Goal: Information Seeking & Learning: Learn about a topic

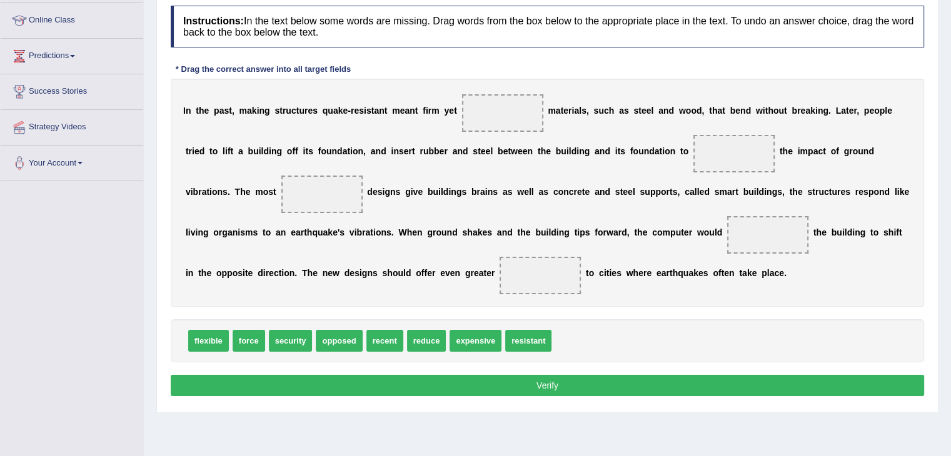
scroll to position [188, 0]
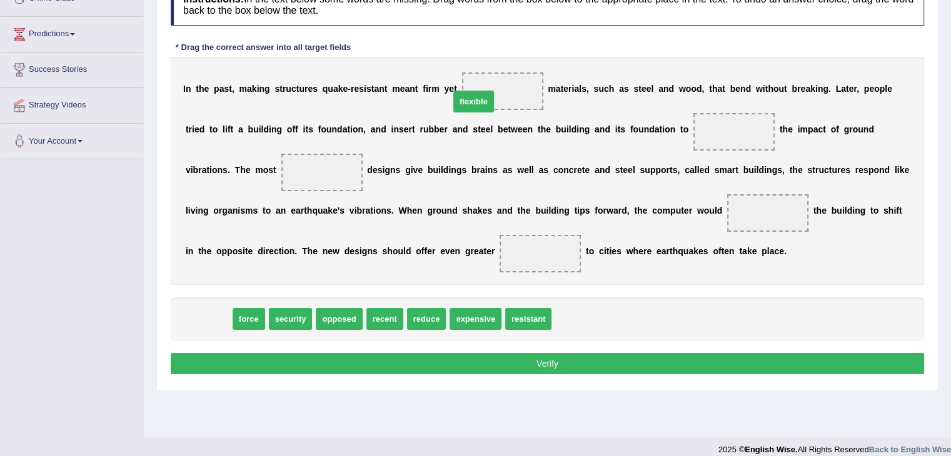
drag, startPoint x: 203, startPoint y: 320, endPoint x: 477, endPoint y: 97, distance: 353.3
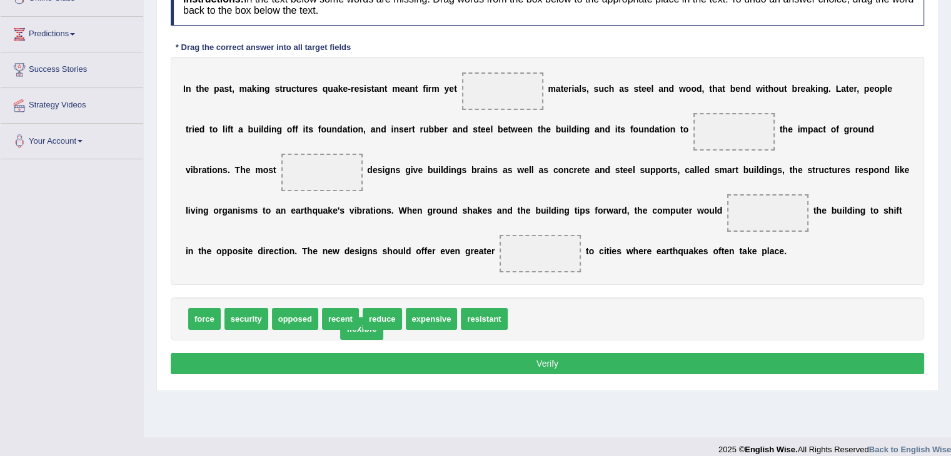
drag, startPoint x: 495, startPoint y: 96, endPoint x: 344, endPoint y: 329, distance: 278.0
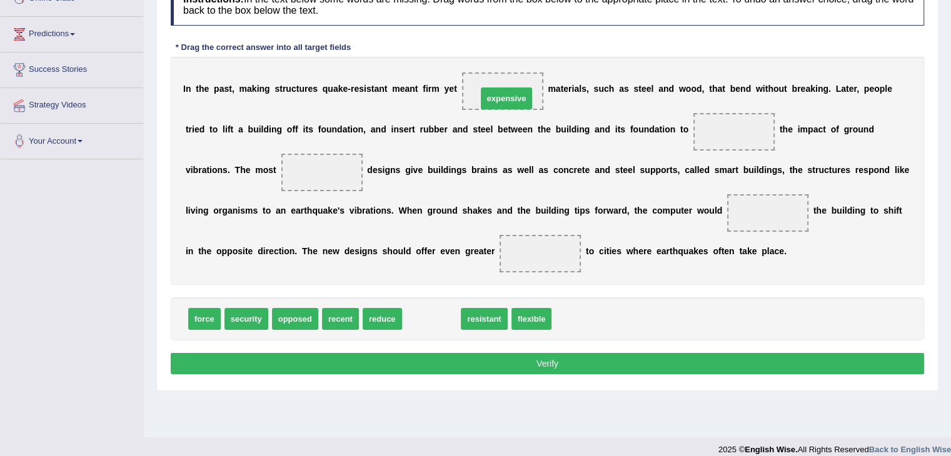
drag, startPoint x: 440, startPoint y: 286, endPoint x: 498, endPoint y: 93, distance: 201.6
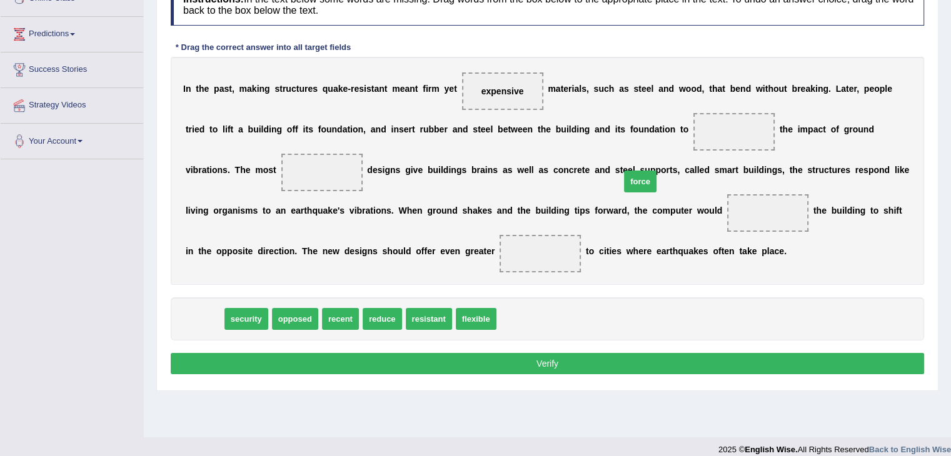
drag, startPoint x: 213, startPoint y: 313, endPoint x: 723, endPoint y: 134, distance: 540.3
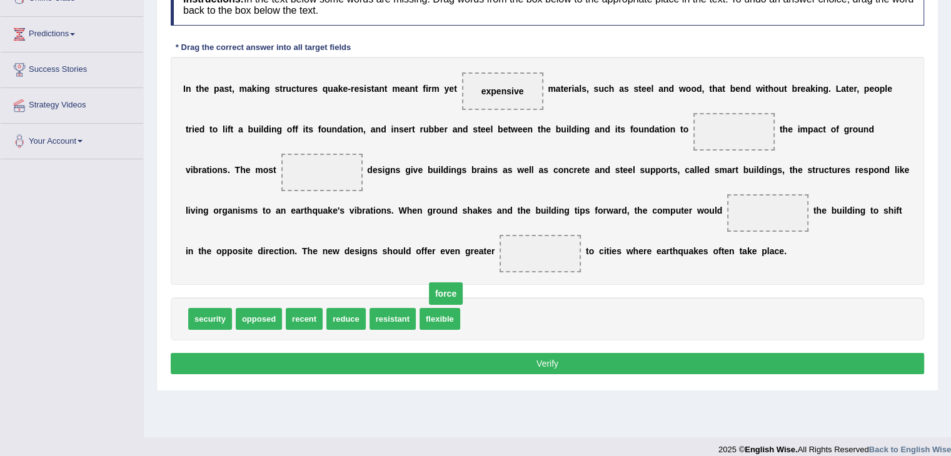
drag, startPoint x: 724, startPoint y: 129, endPoint x: 328, endPoint y: 327, distance: 442.7
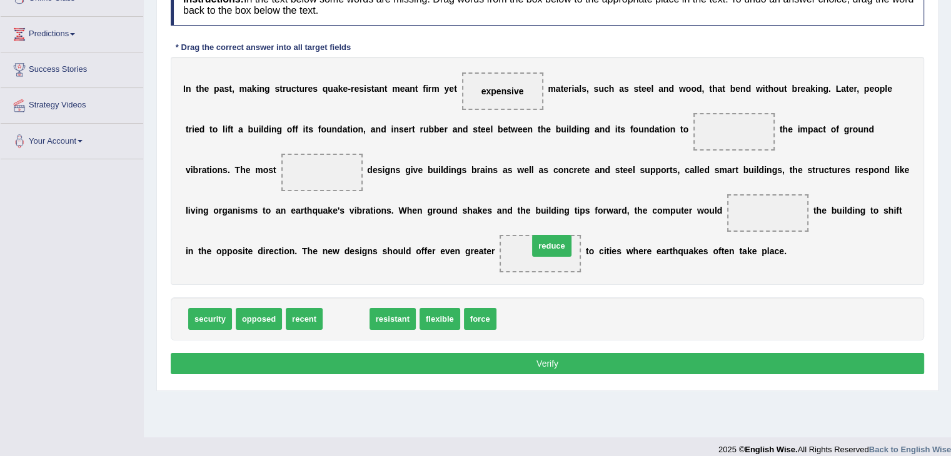
drag, startPoint x: 347, startPoint y: 314, endPoint x: 416, endPoint y: 335, distance: 72.6
drag, startPoint x: 374, startPoint y: 308, endPoint x: 745, endPoint y: 126, distance: 413.1
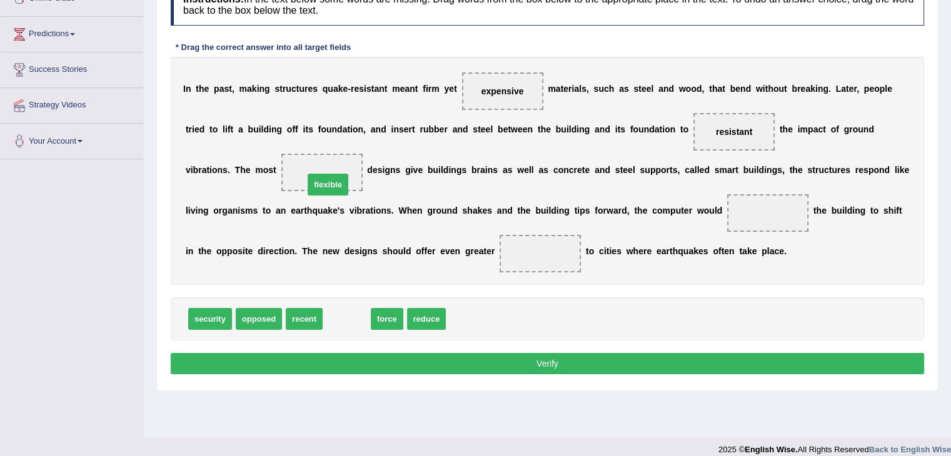
drag, startPoint x: 341, startPoint y: 315, endPoint x: 324, endPoint y: 184, distance: 131.2
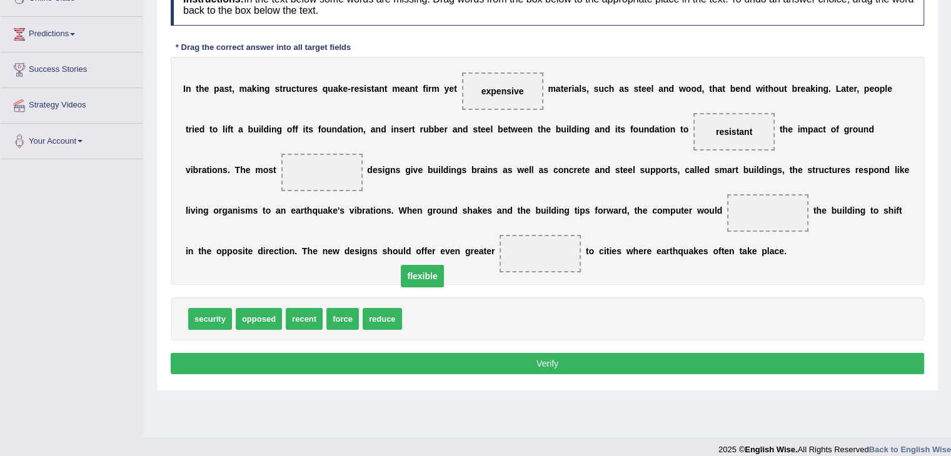
drag, startPoint x: 355, startPoint y: 201, endPoint x: 381, endPoint y: 306, distance: 108.3
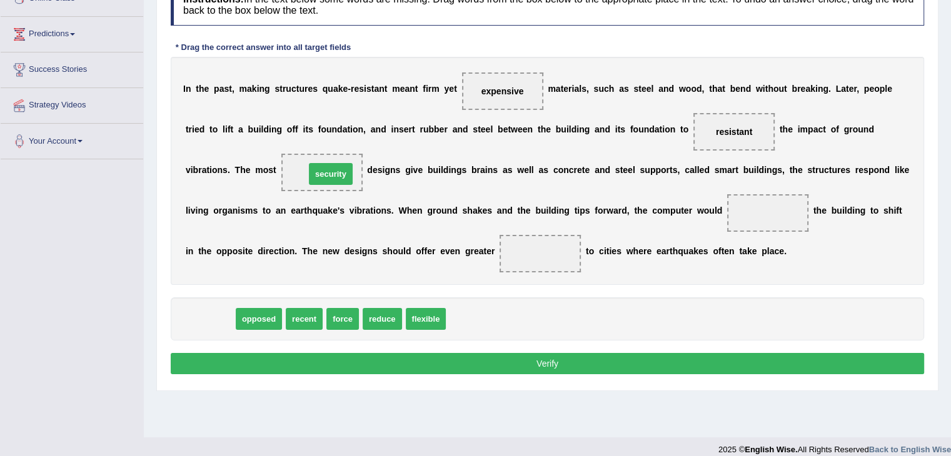
drag, startPoint x: 208, startPoint y: 318, endPoint x: 328, endPoint y: 174, distance: 187.8
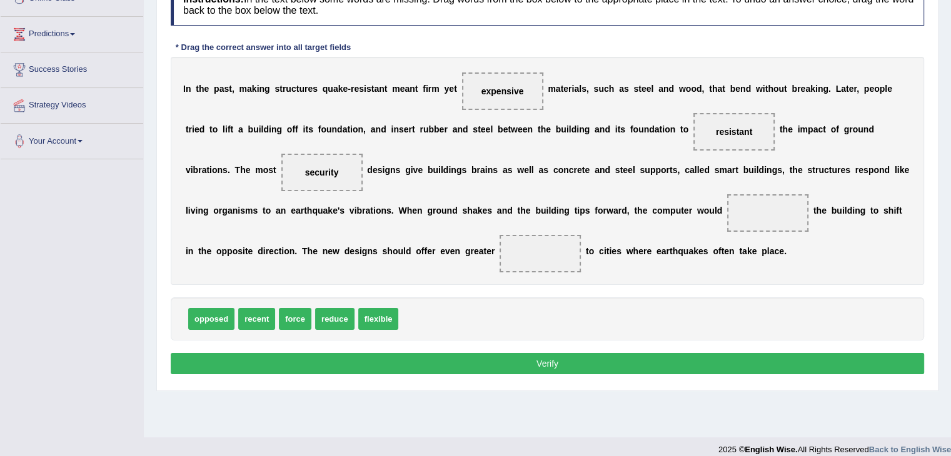
click at [756, 218] on span at bounding box center [767, 213] width 81 height 38
drag, startPoint x: 296, startPoint y: 320, endPoint x: 737, endPoint y: 220, distance: 451.5
drag, startPoint x: 752, startPoint y: 136, endPoint x: 603, endPoint y: 224, distance: 173.0
click at [597, 231] on div "I n t h e p a s t , m a k i n g s t r u c t u r e s q u a k e - r e s i s t a n…" at bounding box center [548, 171] width 754 height 228
drag, startPoint x: 321, startPoint y: 172, endPoint x: 536, endPoint y: 256, distance: 230.5
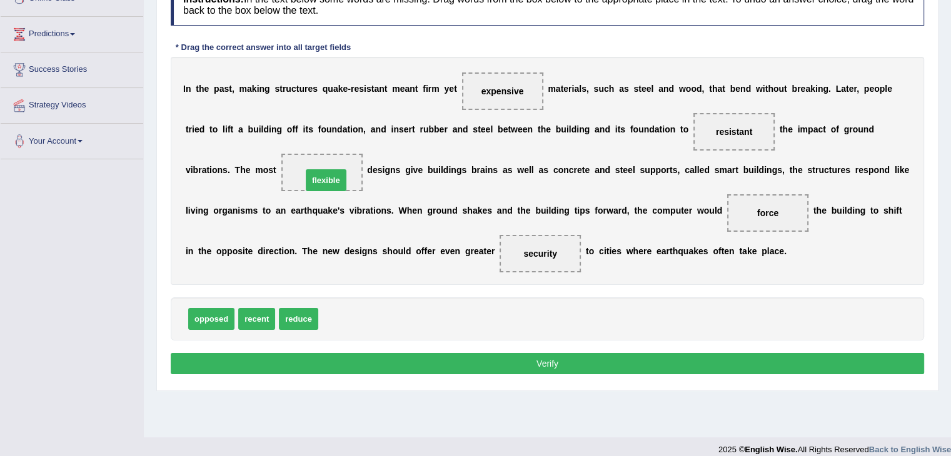
drag, startPoint x: 342, startPoint y: 316, endPoint x: 375, endPoint y: 224, distance: 96.9
click at [523, 364] on button "Verify" at bounding box center [548, 363] width 754 height 21
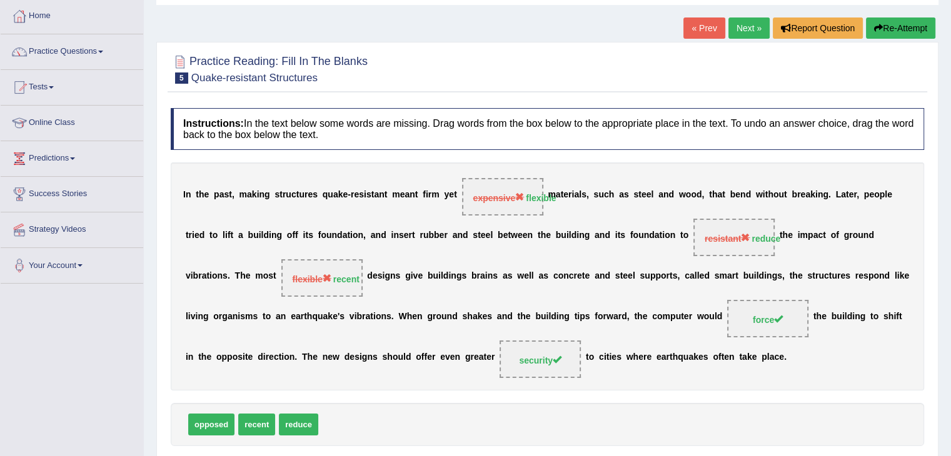
scroll to position [63, 0]
drag, startPoint x: 750, startPoint y: 22, endPoint x: 747, endPoint y: 30, distance: 8.5
click at [750, 23] on link "Next »" at bounding box center [749, 28] width 41 height 21
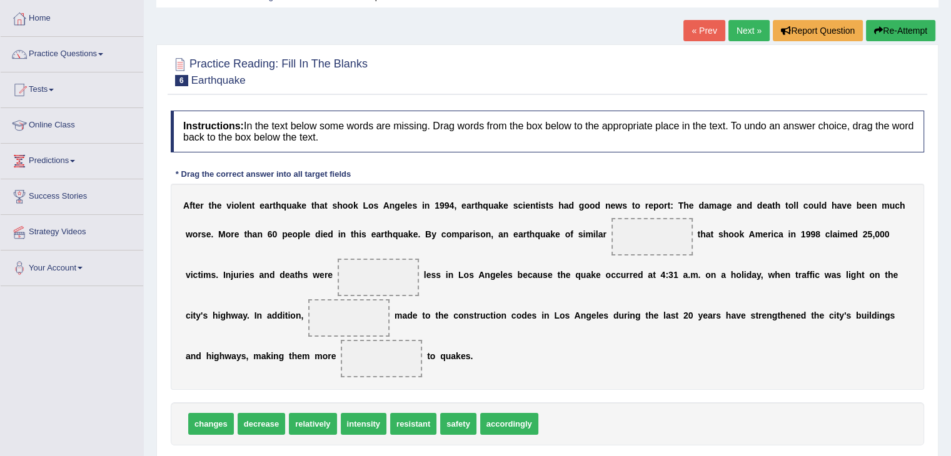
scroll to position [63, 0]
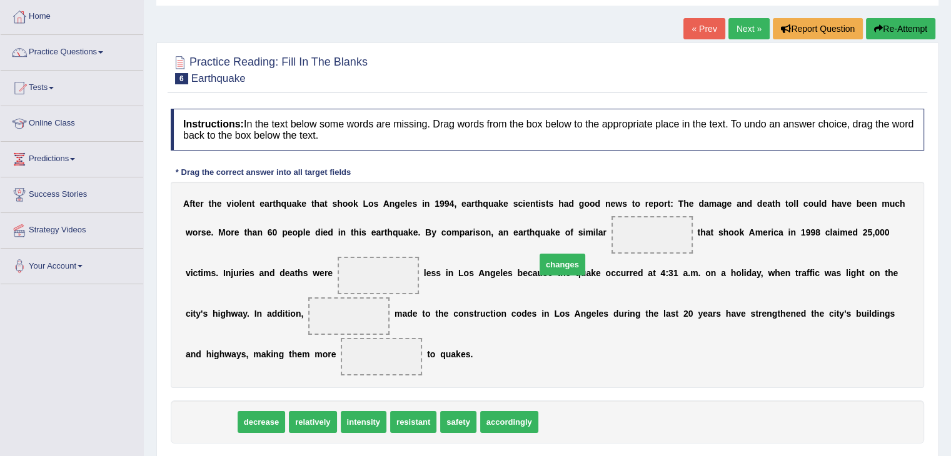
drag, startPoint x: 207, startPoint y: 426, endPoint x: 644, endPoint y: 231, distance: 478.9
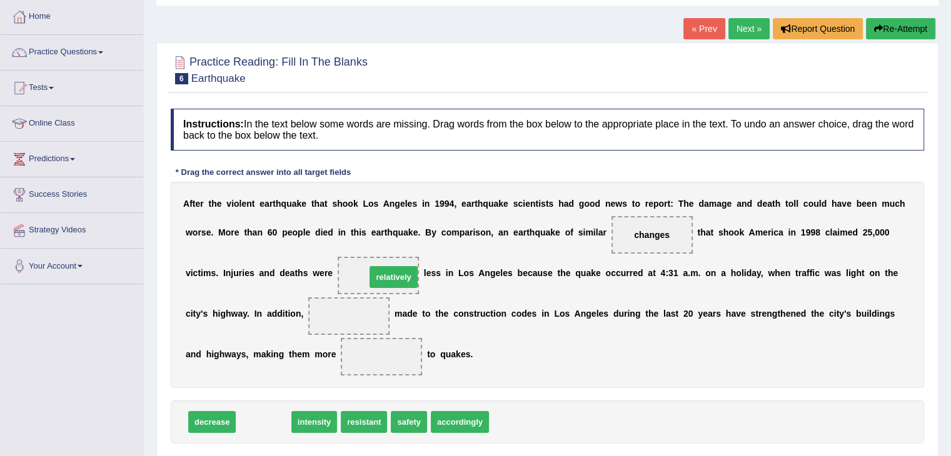
drag, startPoint x: 263, startPoint y: 423, endPoint x: 393, endPoint y: 278, distance: 194.8
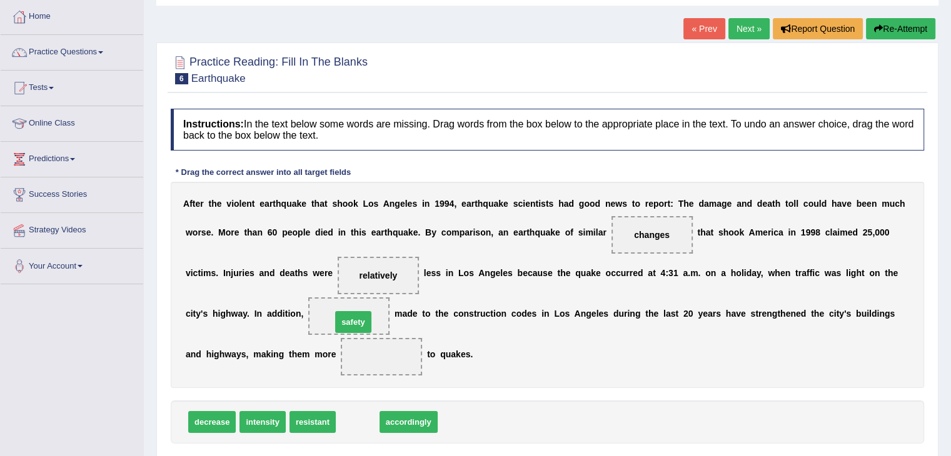
drag, startPoint x: 363, startPoint y: 420, endPoint x: 356, endPoint y: 321, distance: 99.7
drag, startPoint x: 358, startPoint y: 323, endPoint x: 397, endPoint y: 358, distance: 52.7
drag, startPoint x: 384, startPoint y: 335, endPoint x: 379, endPoint y: 346, distance: 12.3
click at [378, 333] on div "A f t e r t h e v i o l e n t e a r t h q u a k e t h a t s h o o k L o s A n g…" at bounding box center [548, 285] width 754 height 206
drag, startPoint x: 374, startPoint y: 346, endPoint x: 355, endPoint y: 328, distance: 26.1
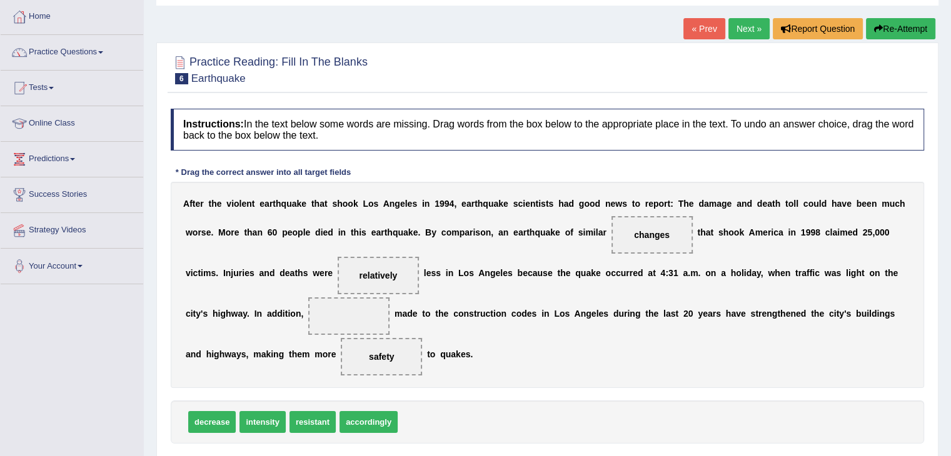
click at [351, 316] on div "A f t e r t h e v i o l e n t e a r t h q u a k e t h a t s h o o k L o s A n g…" at bounding box center [548, 285] width 754 height 206
drag, startPoint x: 373, startPoint y: 352, endPoint x: 328, endPoint y: 306, distance: 65.0
drag, startPoint x: 308, startPoint y: 408, endPoint x: 310, endPoint y: 415, distance: 7.3
click at [310, 407] on div "decrease intensity resistant accordingly" at bounding box center [548, 422] width 754 height 43
drag, startPoint x: 389, startPoint y: 397, endPoint x: 340, endPoint y: 418, distance: 53.0
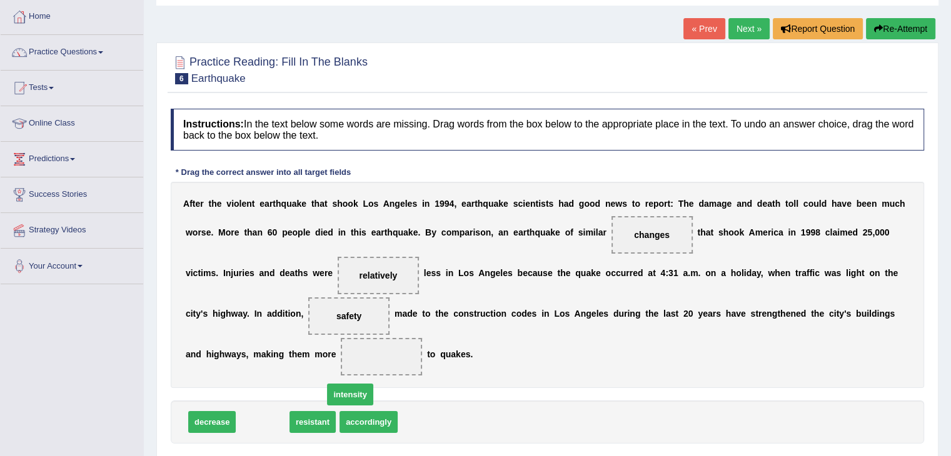
drag, startPoint x: 260, startPoint y: 414, endPoint x: 375, endPoint y: 366, distance: 124.7
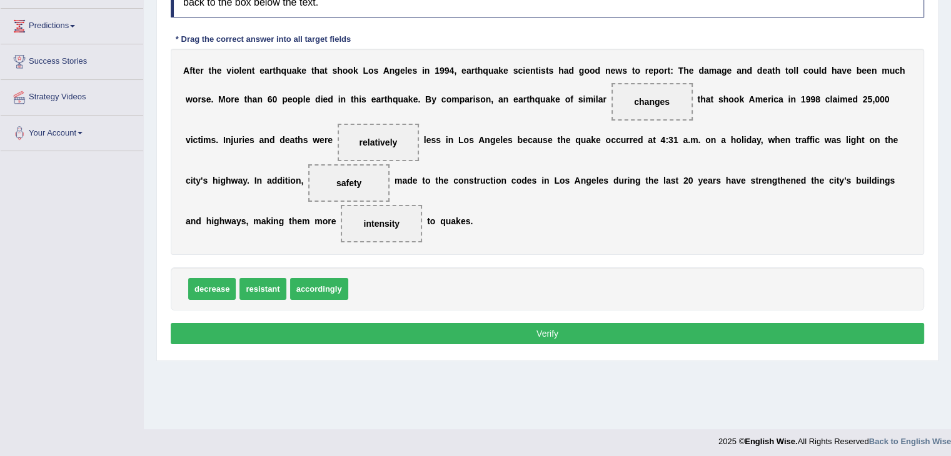
scroll to position [200, 0]
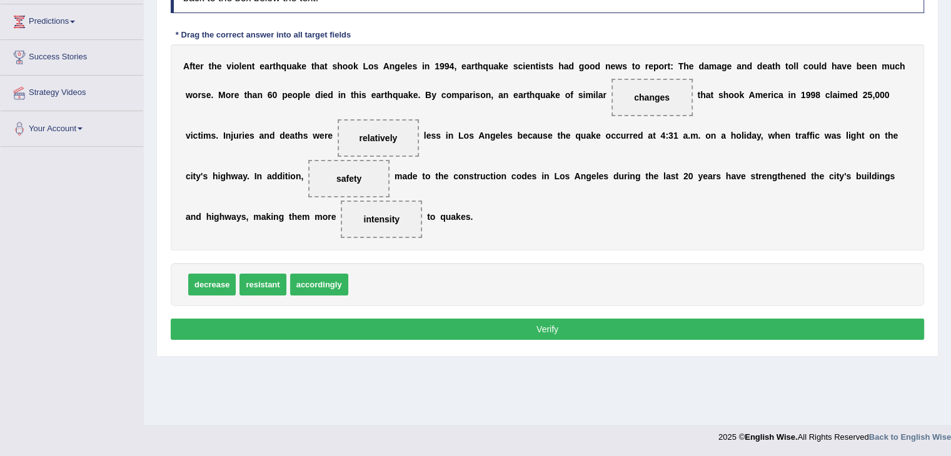
click at [542, 326] on button "Verify" at bounding box center [548, 329] width 754 height 21
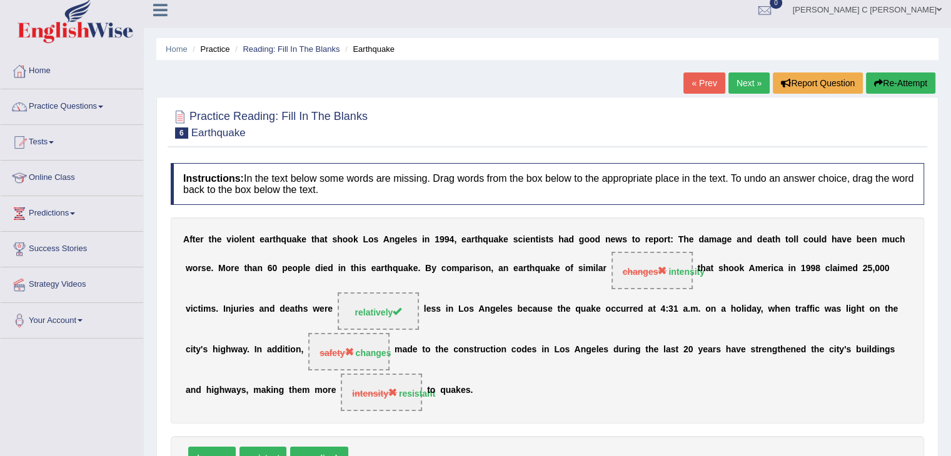
scroll to position [0, 0]
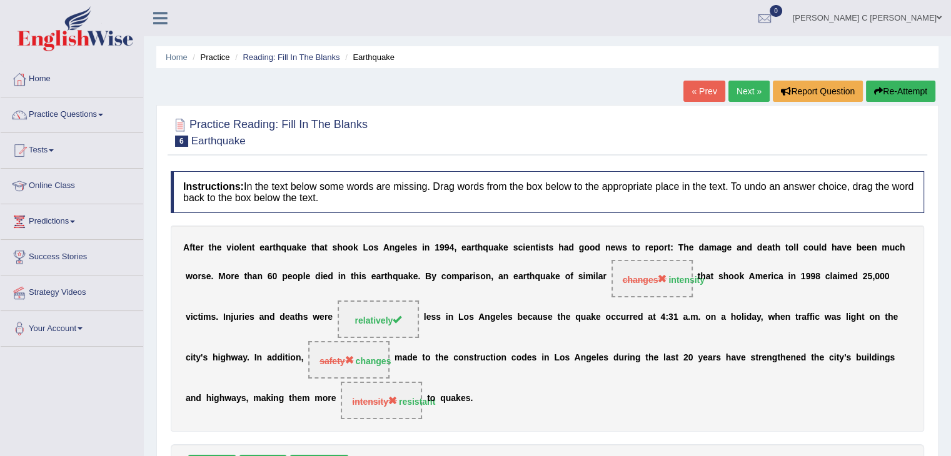
click at [755, 93] on link "Next »" at bounding box center [749, 91] width 41 height 21
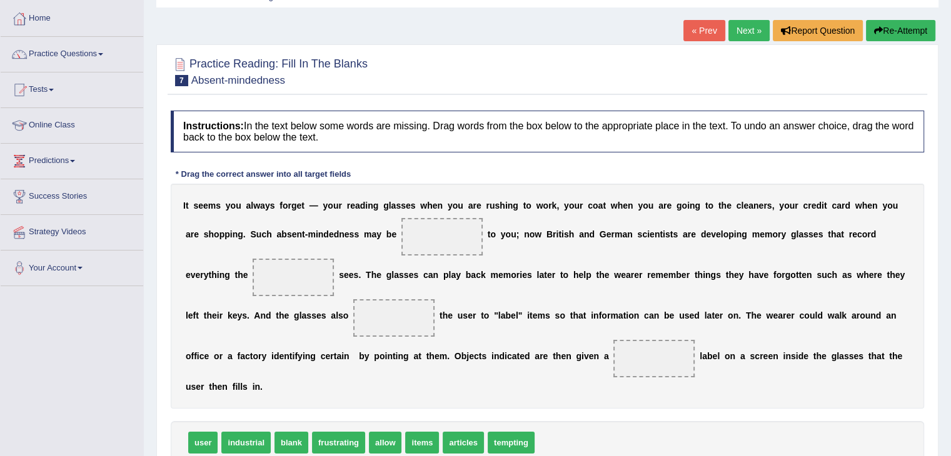
scroll to position [63, 0]
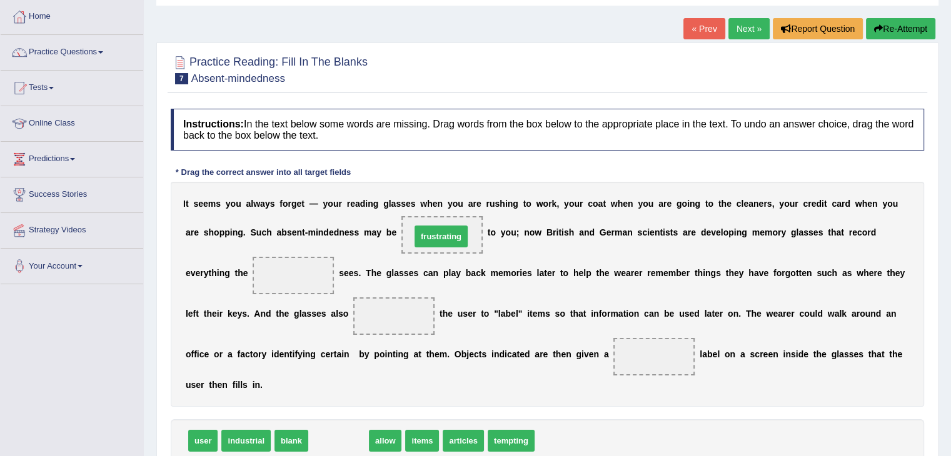
drag, startPoint x: 344, startPoint y: 437, endPoint x: 446, endPoint y: 223, distance: 237.5
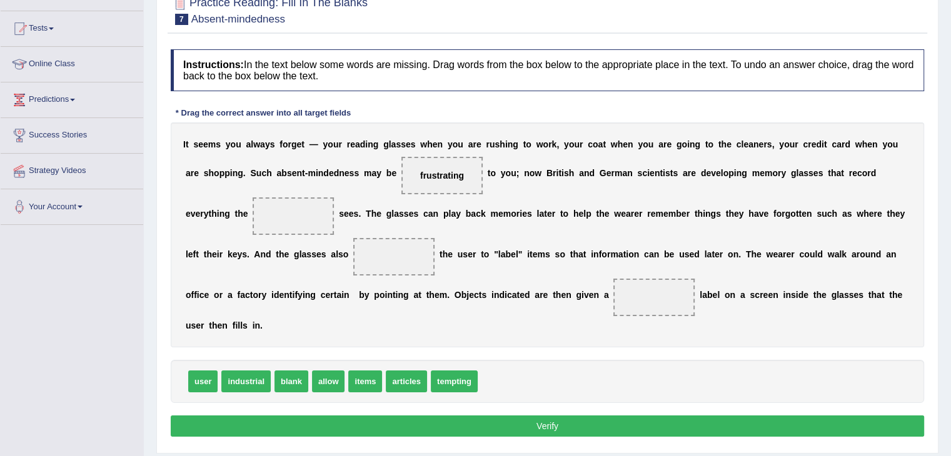
scroll to position [125, 0]
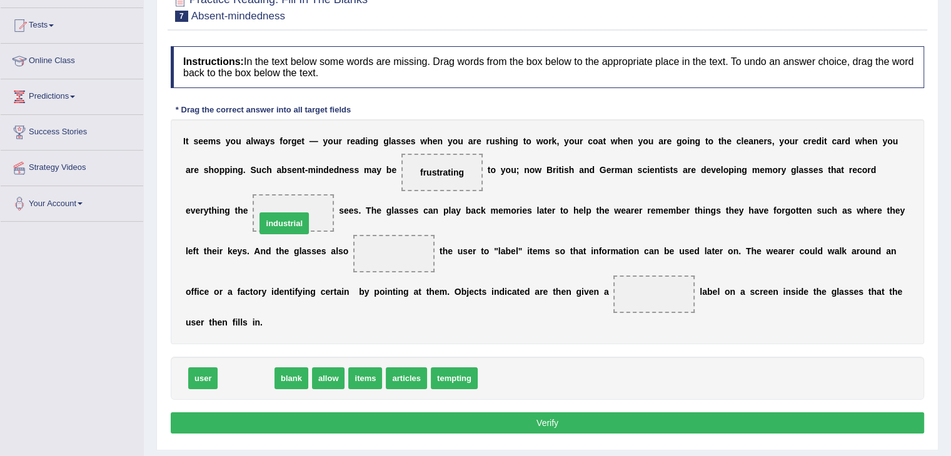
drag, startPoint x: 255, startPoint y: 375, endPoint x: 295, endPoint y: 216, distance: 164.0
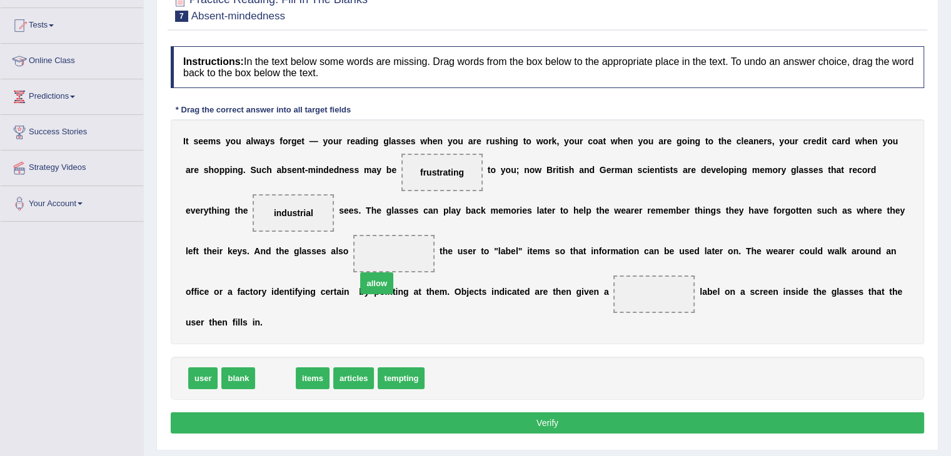
drag, startPoint x: 310, startPoint y: 343, endPoint x: 422, endPoint y: 256, distance: 142.1
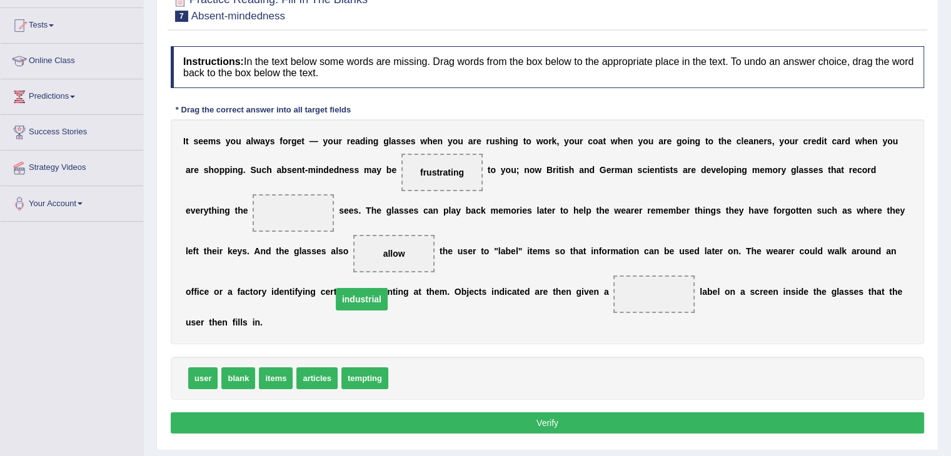
drag, startPoint x: 301, startPoint y: 211, endPoint x: 415, endPoint y: 371, distance: 196.9
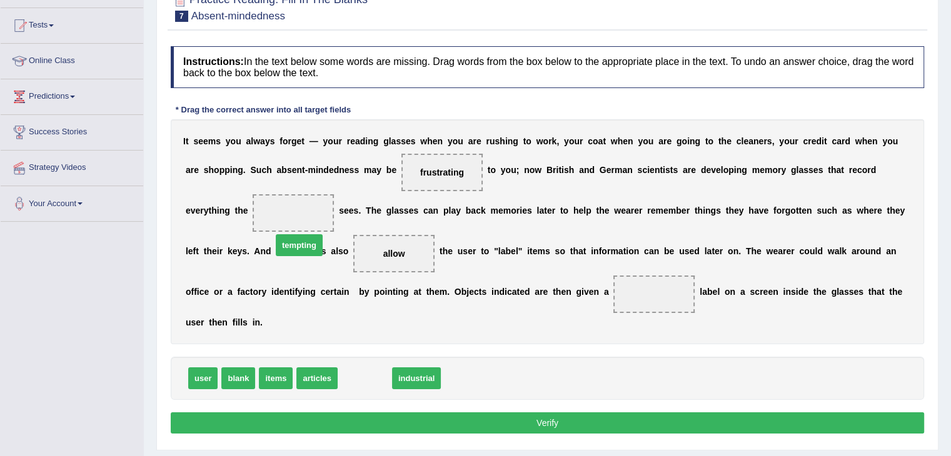
drag, startPoint x: 360, startPoint y: 368, endPoint x: 280, endPoint y: 209, distance: 178.1
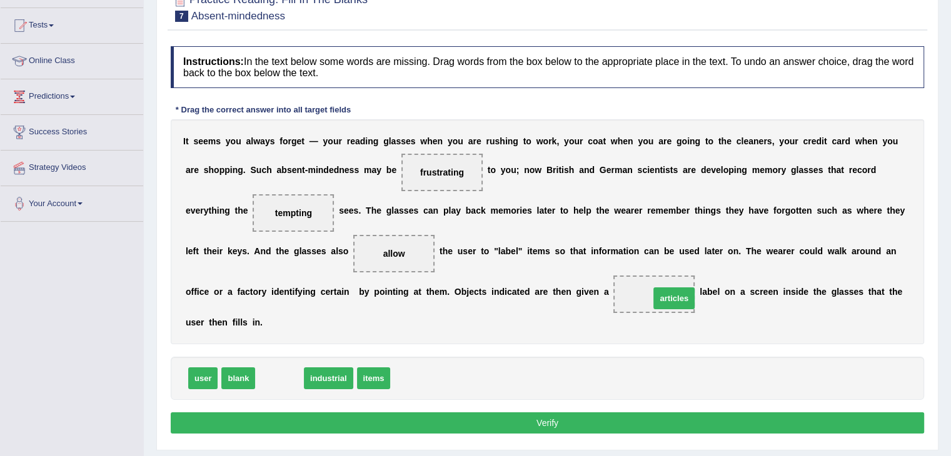
drag, startPoint x: 283, startPoint y: 376, endPoint x: 677, endPoint y: 296, distance: 402.6
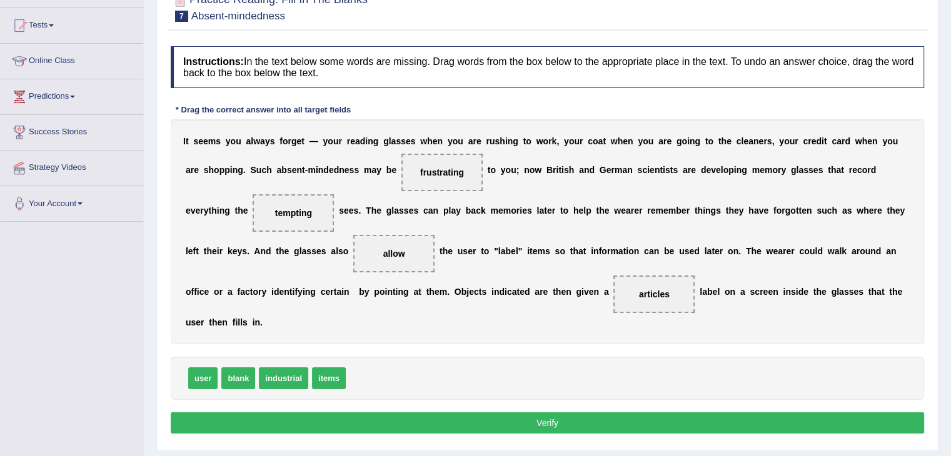
drag, startPoint x: 637, startPoint y: 298, endPoint x: 355, endPoint y: 376, distance: 292.1
click at [374, 373] on div "Instructions: In the text below some words are missing. Drag words from the box…" at bounding box center [548, 242] width 760 height 404
drag, startPoint x: 335, startPoint y: 378, endPoint x: 665, endPoint y: 296, distance: 340.2
click at [661, 419] on button "Verify" at bounding box center [548, 423] width 754 height 21
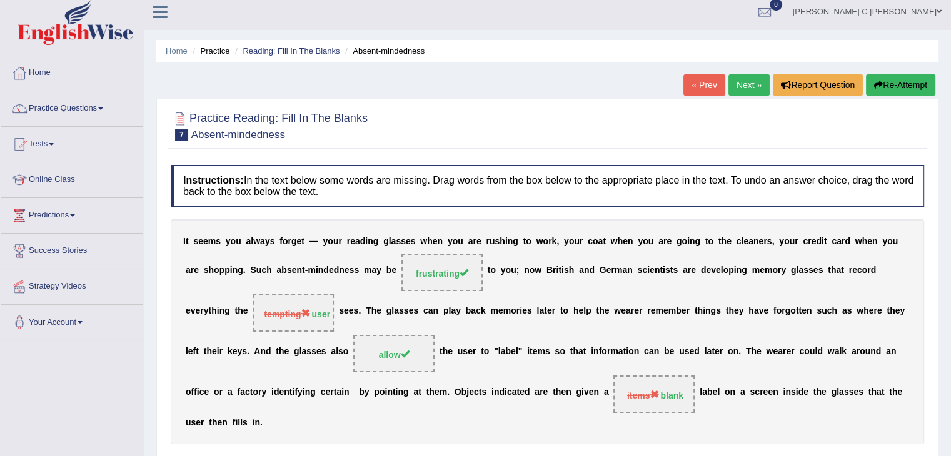
scroll to position [0, 0]
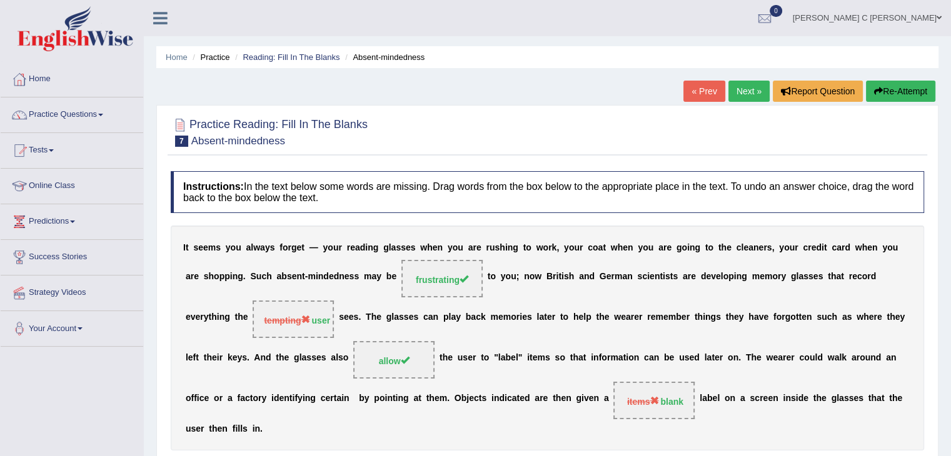
click at [741, 93] on link "Next »" at bounding box center [749, 91] width 41 height 21
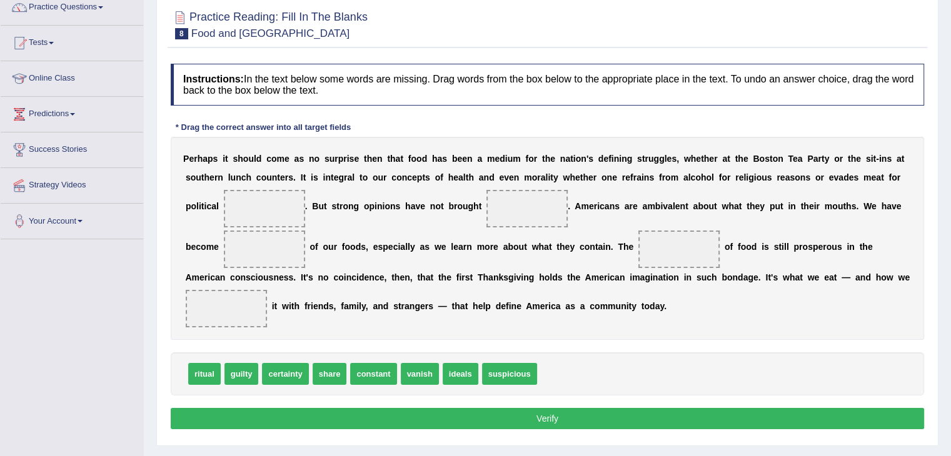
scroll to position [125, 0]
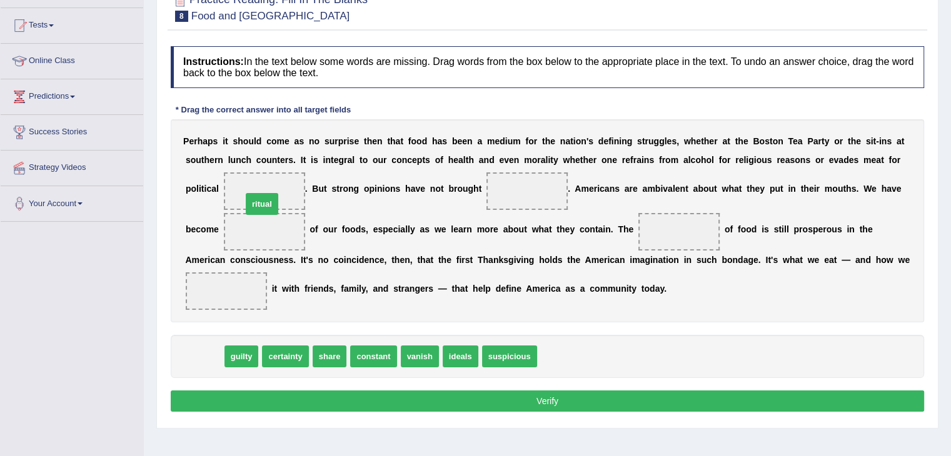
drag, startPoint x: 198, startPoint y: 358, endPoint x: 255, endPoint y: 203, distance: 164.8
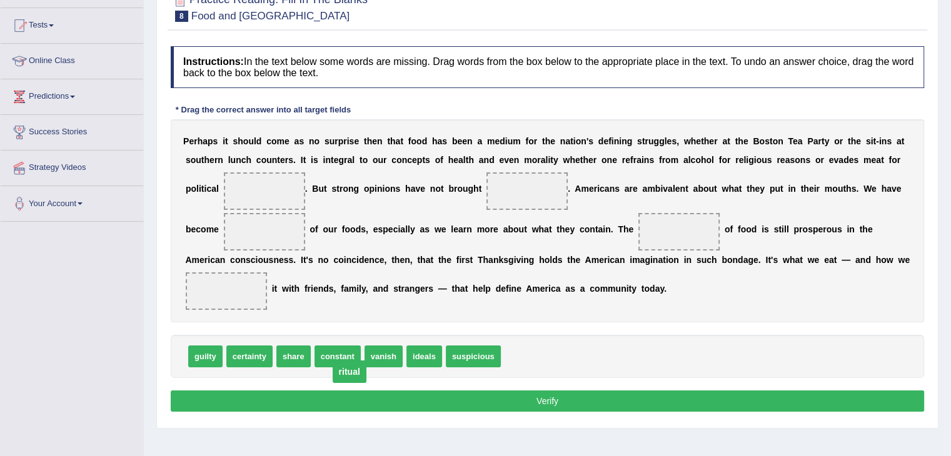
drag, startPoint x: 270, startPoint y: 186, endPoint x: 354, endPoint y: 370, distance: 202.3
drag, startPoint x: 300, startPoint y: 356, endPoint x: 299, endPoint y: 349, distance: 7.0
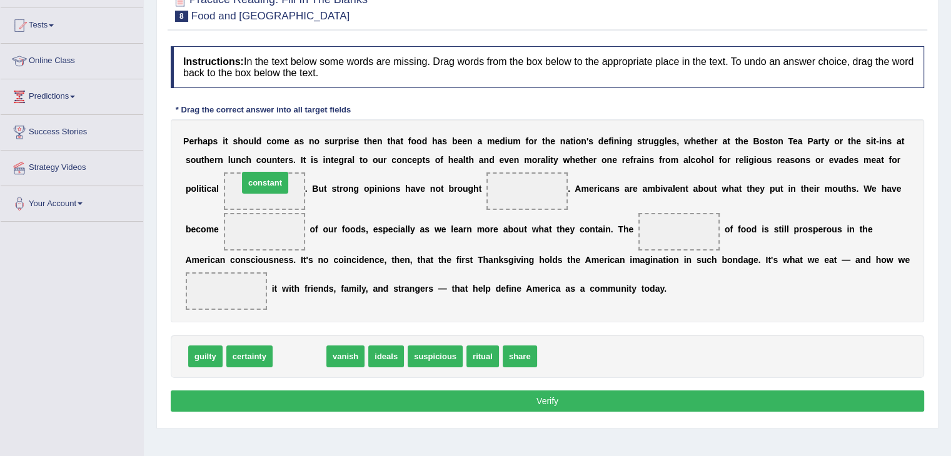
drag, startPoint x: 300, startPoint y: 345, endPoint x: 271, endPoint y: 179, distance: 168.9
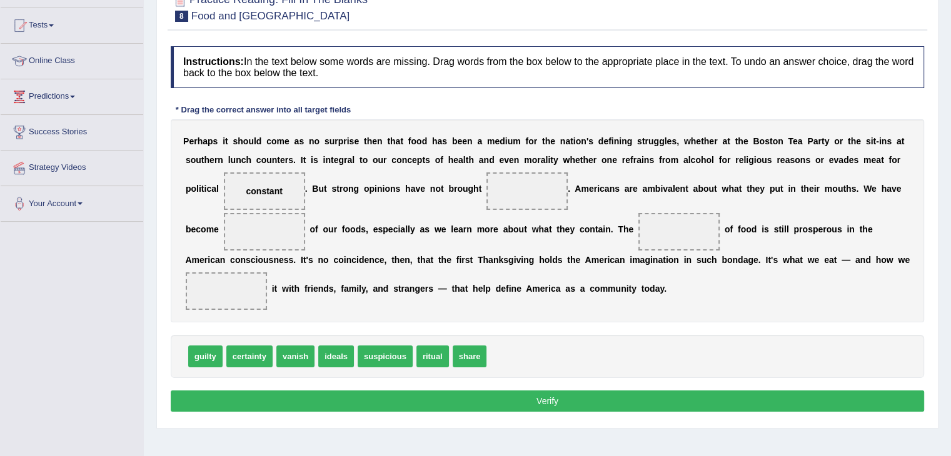
drag, startPoint x: 498, startPoint y: 316, endPoint x: 493, endPoint y: 313, distance: 6.4
click at [518, 244] on div "Instructions: In the text below some words are missing. Drag words from the box…" at bounding box center [548, 231] width 760 height 382
drag, startPoint x: 420, startPoint y: 356, endPoint x: 503, endPoint y: 180, distance: 194.4
click at [663, 184] on b "v" at bounding box center [665, 189] width 5 height 10
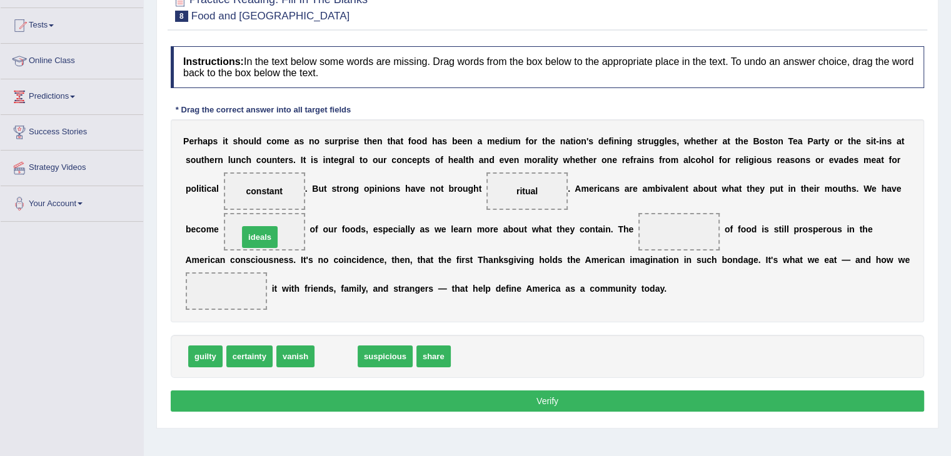
drag, startPoint x: 302, startPoint y: 321, endPoint x: 261, endPoint y: 234, distance: 96.2
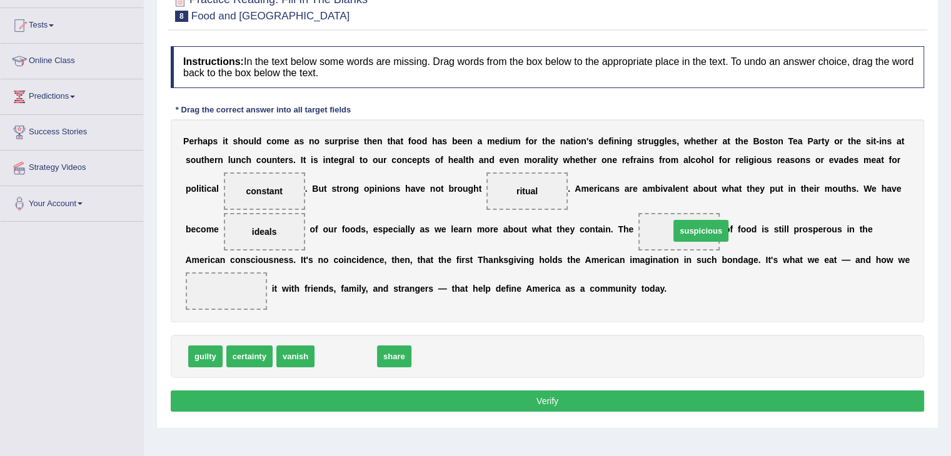
drag, startPoint x: 375, startPoint y: 338, endPoint x: 703, endPoint y: 221, distance: 348.1
drag, startPoint x: 331, startPoint y: 353, endPoint x: 258, endPoint y: 317, distance: 81.1
click at [410, 401] on button "Verify" at bounding box center [548, 401] width 754 height 21
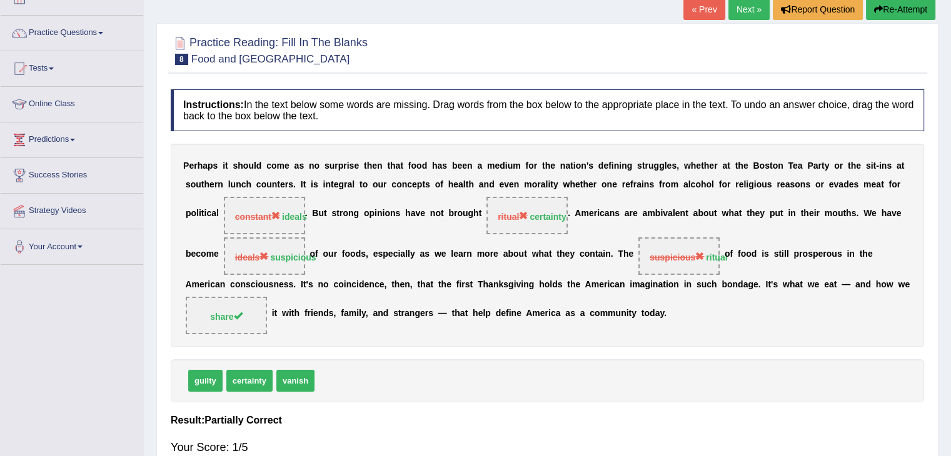
scroll to position [0, 0]
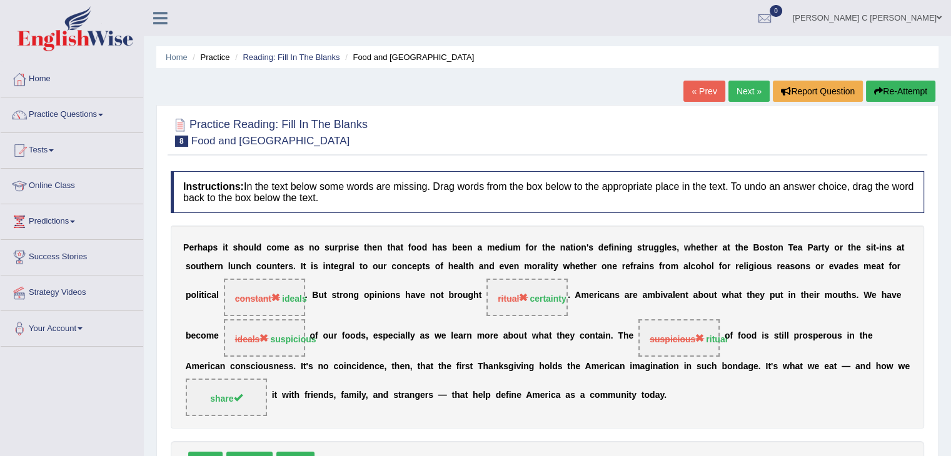
click at [741, 93] on link "Next »" at bounding box center [749, 91] width 41 height 21
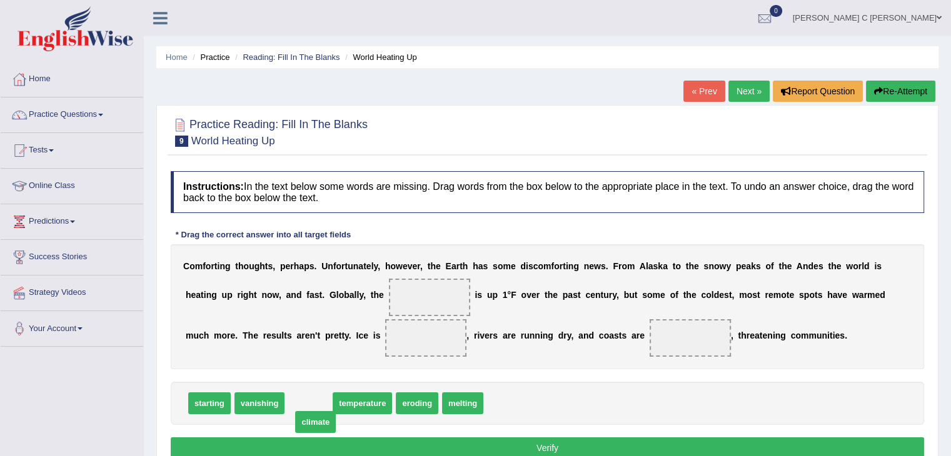
drag, startPoint x: 313, startPoint y: 400, endPoint x: 315, endPoint y: 418, distance: 18.3
drag, startPoint x: 335, startPoint y: 405, endPoint x: 448, endPoint y: 292, distance: 159.6
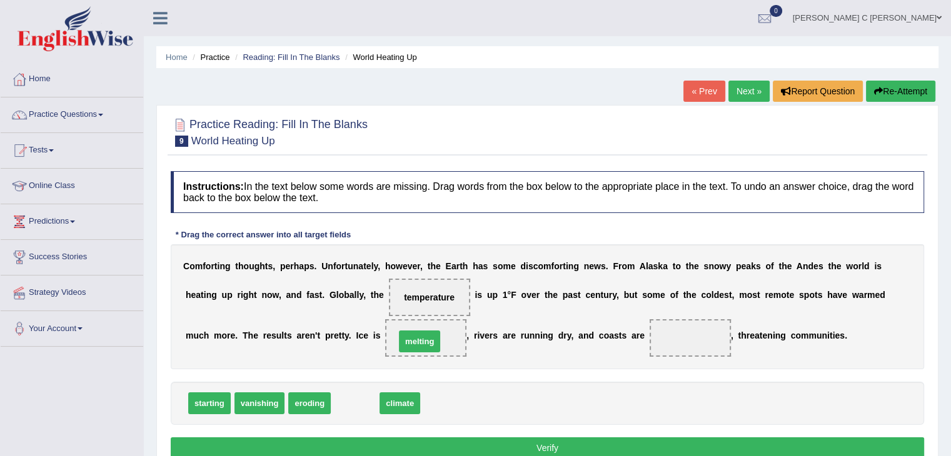
drag, startPoint x: 351, startPoint y: 403, endPoint x: 416, endPoint y: 341, distance: 89.3
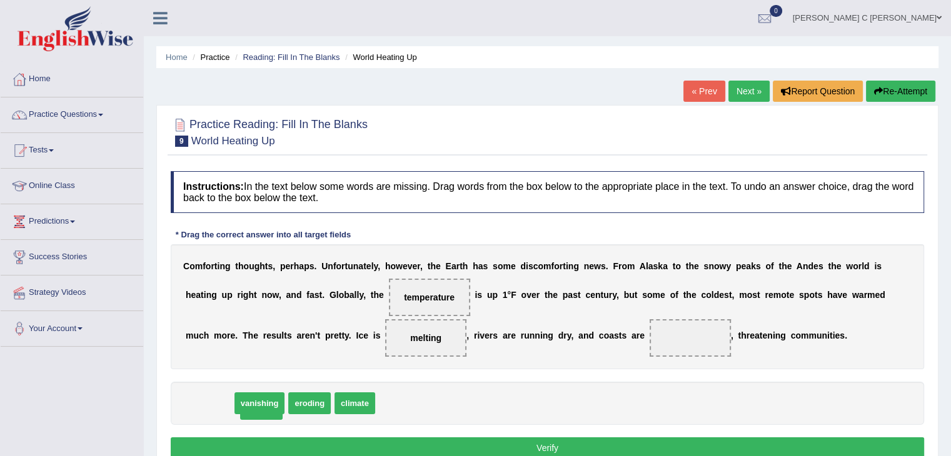
drag, startPoint x: 214, startPoint y: 402, endPoint x: 271, endPoint y: 403, distance: 57.5
drag, startPoint x: 226, startPoint y: 403, endPoint x: 682, endPoint y: 341, distance: 459.5
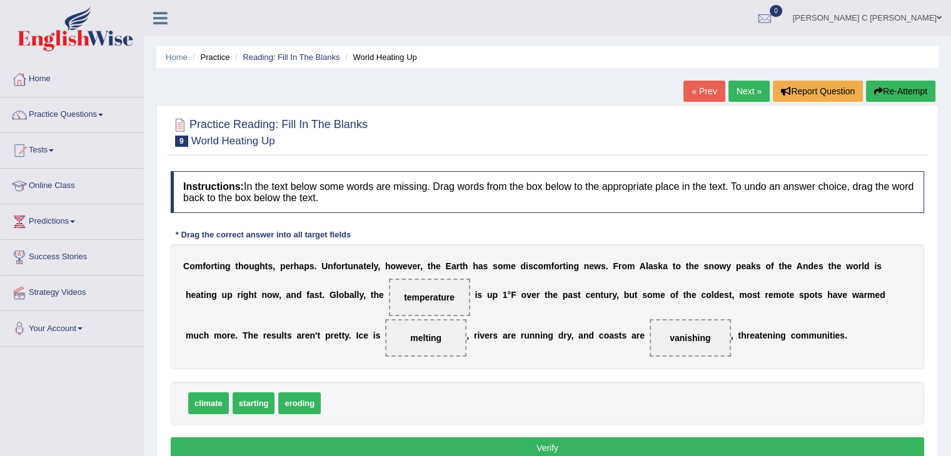
click at [550, 446] on button "Verify" at bounding box center [548, 448] width 754 height 21
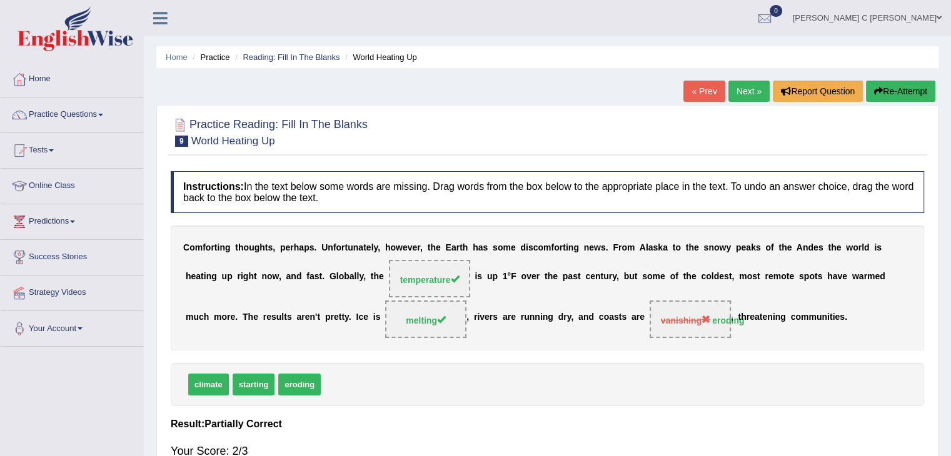
click at [735, 90] on link "Next »" at bounding box center [749, 91] width 41 height 21
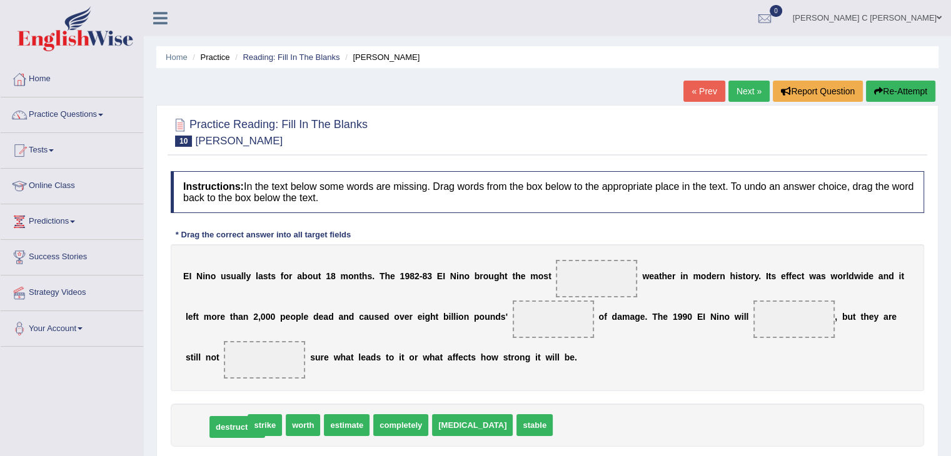
drag, startPoint x: 225, startPoint y: 426, endPoint x: 255, endPoint y: 421, distance: 30.4
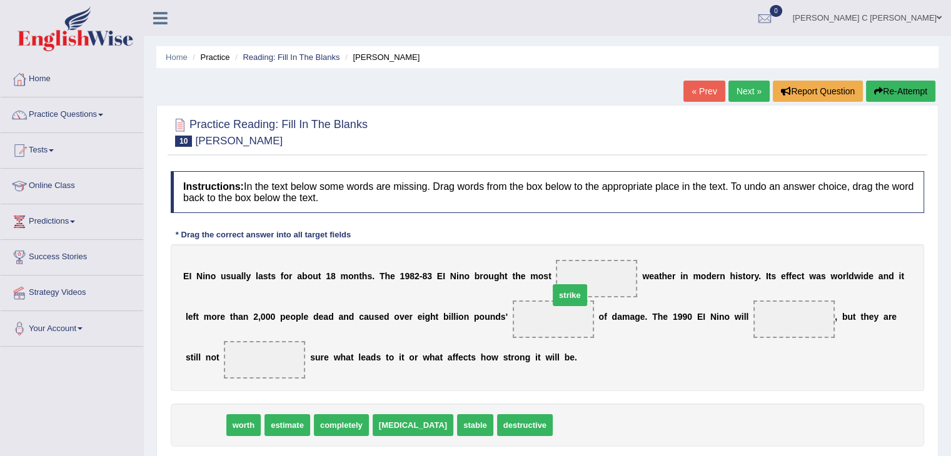
drag, startPoint x: 213, startPoint y: 423, endPoint x: 608, endPoint y: 273, distance: 422.2
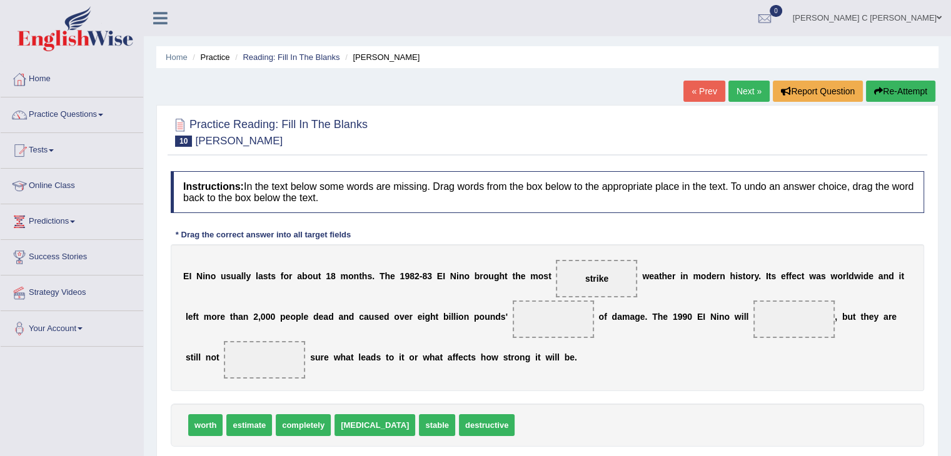
drag, startPoint x: 617, startPoint y: 270, endPoint x: 578, endPoint y: 333, distance: 73.9
click at [601, 344] on div "E I N i n o u s u a l l y l a s t s f o r a b o u t 1 8 m o n t h s . T h e 1 9…" at bounding box center [548, 318] width 754 height 147
drag, startPoint x: 603, startPoint y: 275, endPoint x: 590, endPoint y: 403, distance: 128.8
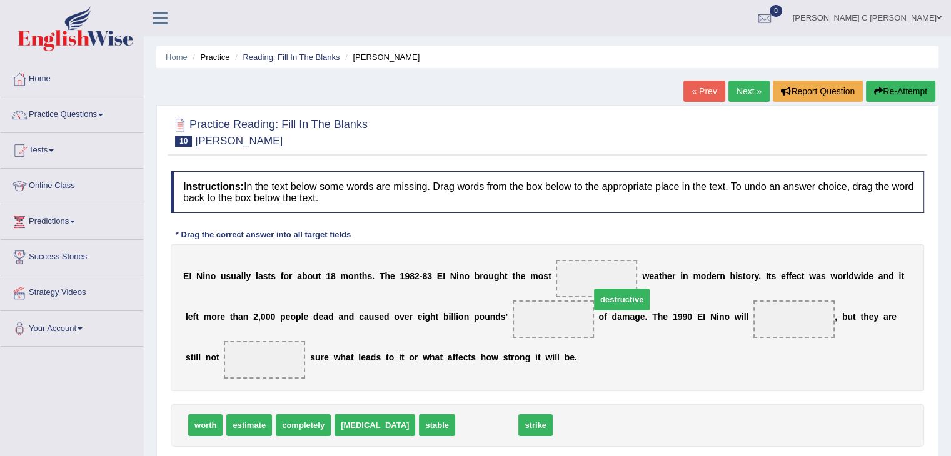
drag, startPoint x: 486, startPoint y: 390, endPoint x: 594, endPoint y: 286, distance: 149.5
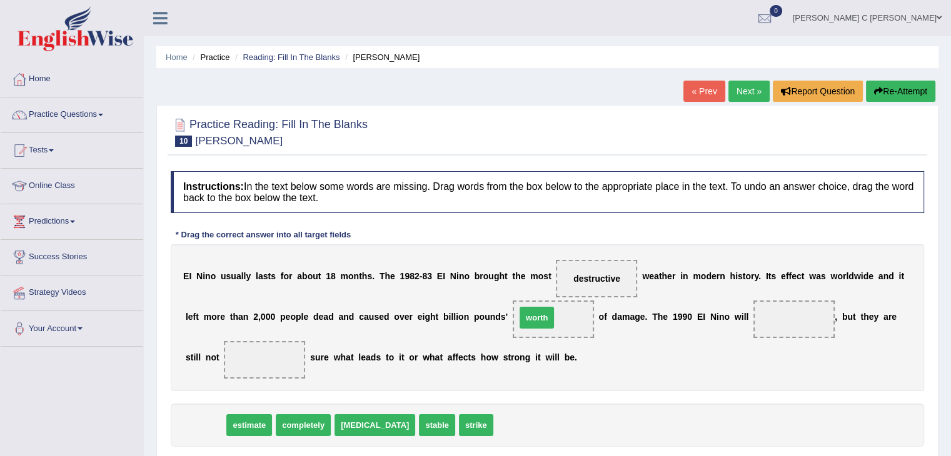
drag, startPoint x: 202, startPoint y: 423, endPoint x: 532, endPoint y: 318, distance: 346.7
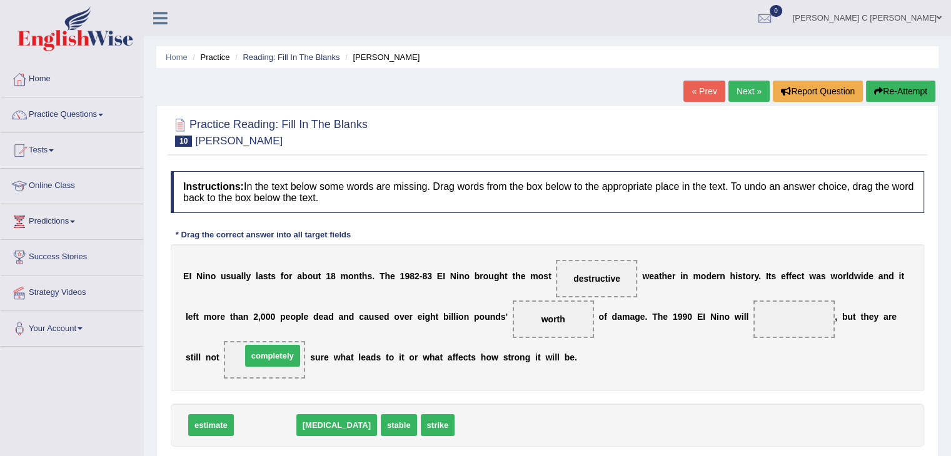
drag, startPoint x: 272, startPoint y: 423, endPoint x: 281, endPoint y: 353, distance: 71.2
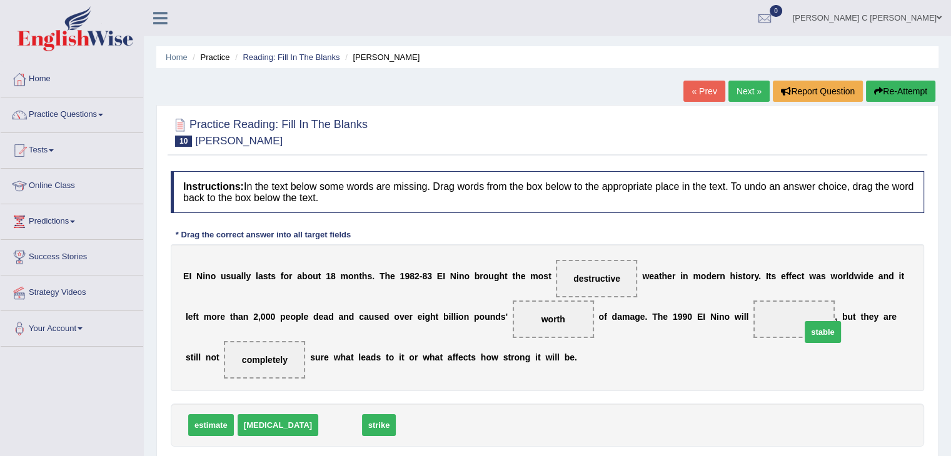
drag, startPoint x: 311, startPoint y: 424, endPoint x: 795, endPoint y: 323, distance: 493.7
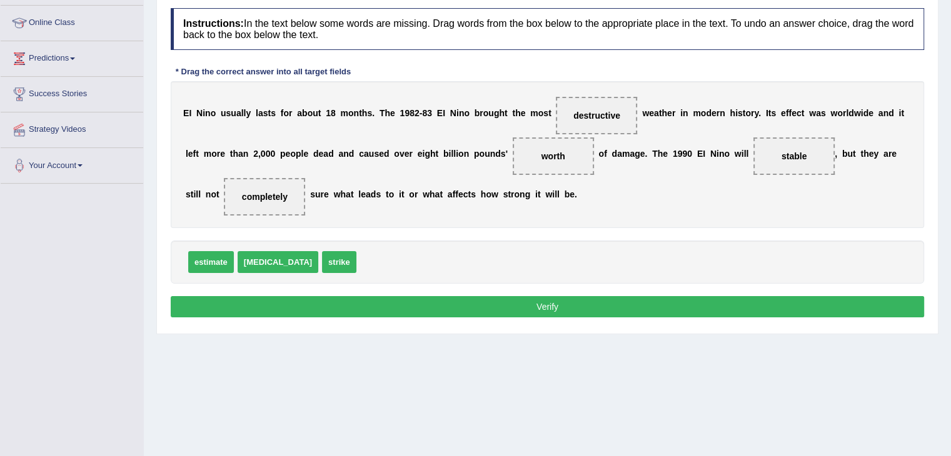
scroll to position [188, 0]
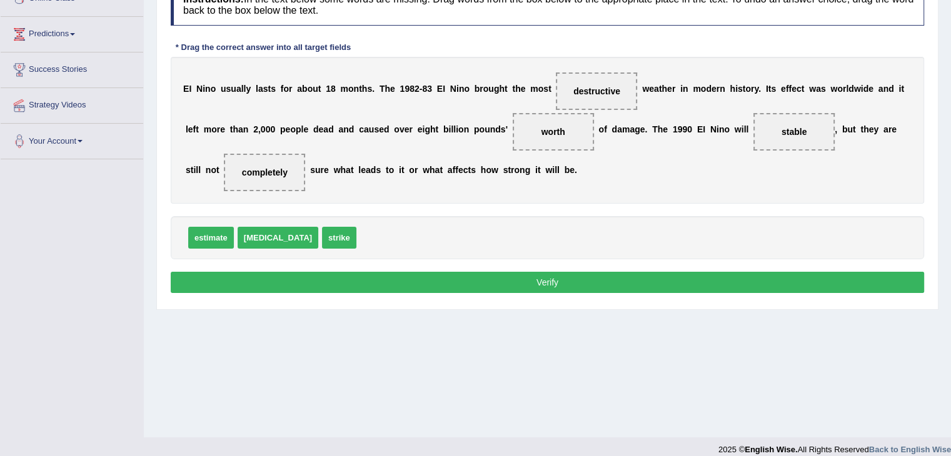
click at [525, 281] on button "Verify" at bounding box center [548, 282] width 754 height 21
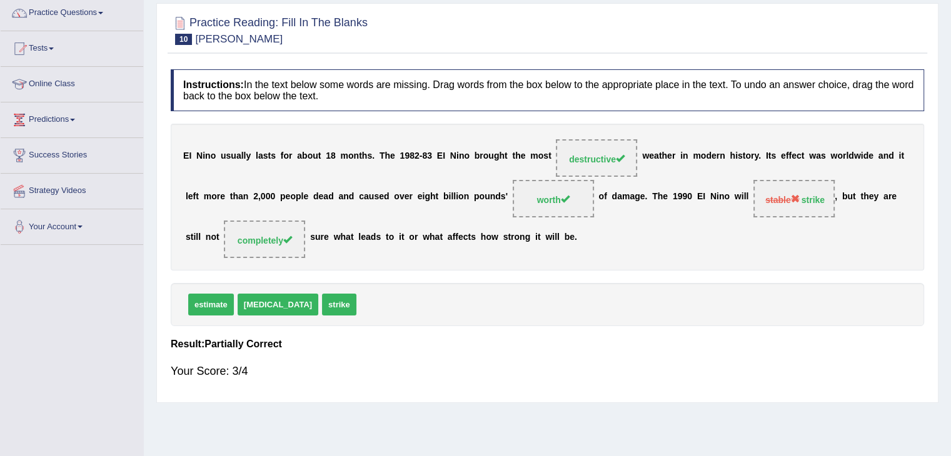
scroll to position [63, 0]
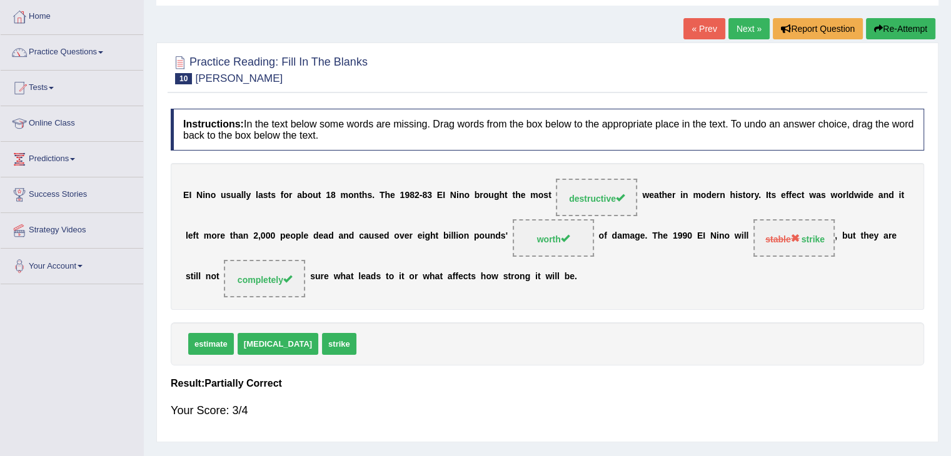
click at [746, 28] on link "Next »" at bounding box center [749, 28] width 41 height 21
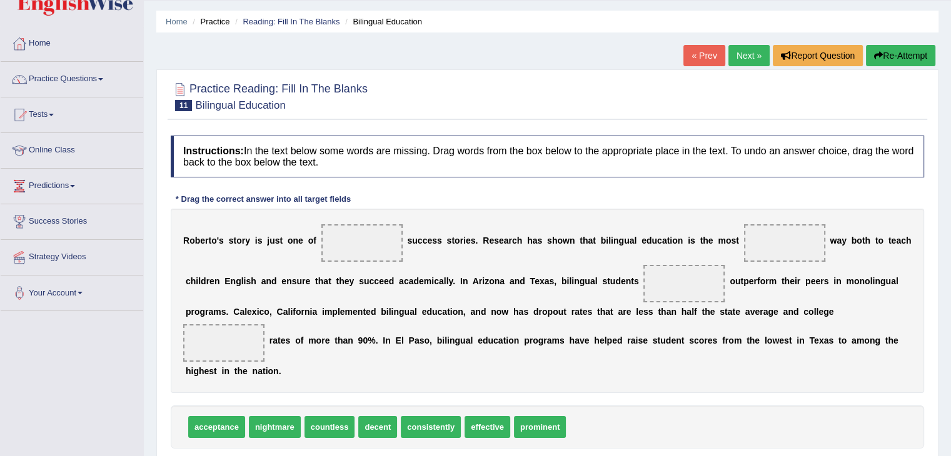
scroll to position [125, 0]
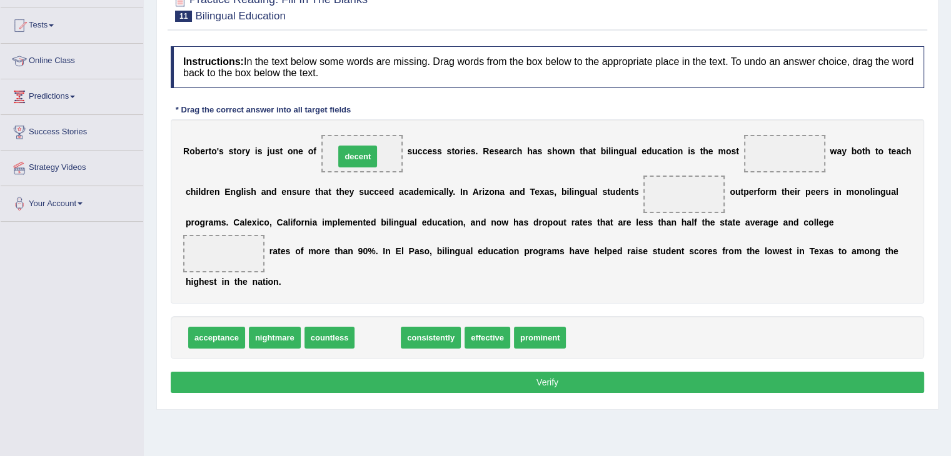
drag, startPoint x: 362, startPoint y: 338, endPoint x: 347, endPoint y: 155, distance: 183.2
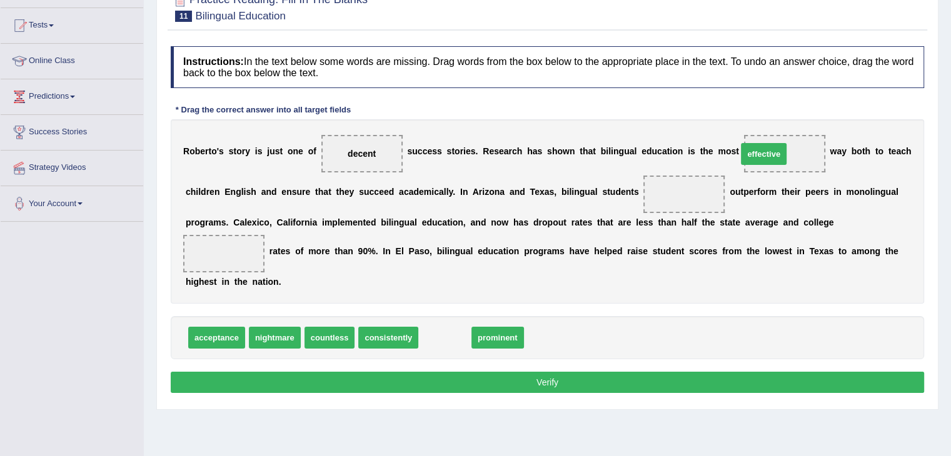
drag, startPoint x: 454, startPoint y: 334, endPoint x: 777, endPoint y: 149, distance: 372.2
drag, startPoint x: 358, startPoint y: 144, endPoint x: 508, endPoint y: 184, distance: 154.6
click at [597, 187] on div "R [PERSON_NAME] ' s s t o r y i s j u s t o n e o f decent s u c c e s s s t o …" at bounding box center [548, 211] width 754 height 184
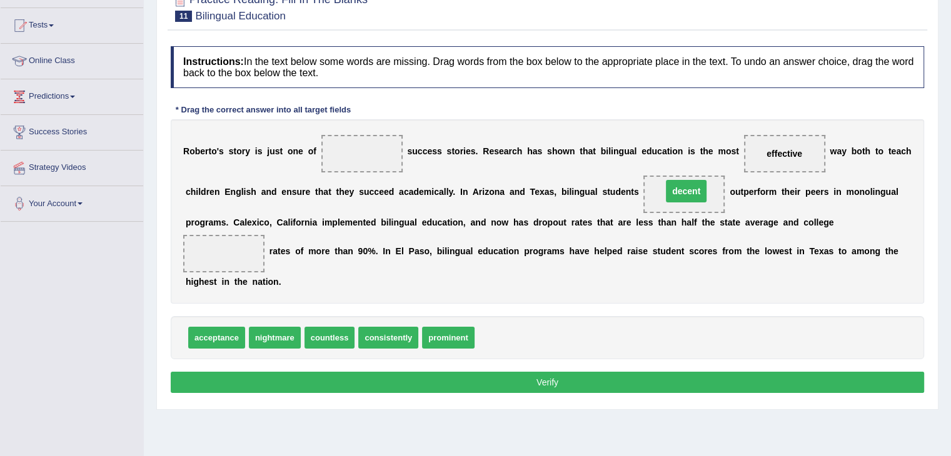
drag, startPoint x: 360, startPoint y: 151, endPoint x: 687, endPoint y: 186, distance: 329.0
drag, startPoint x: 655, startPoint y: 189, endPoint x: 344, endPoint y: 160, distance: 312.8
drag, startPoint x: 443, startPoint y: 341, endPoint x: 665, endPoint y: 201, distance: 262.5
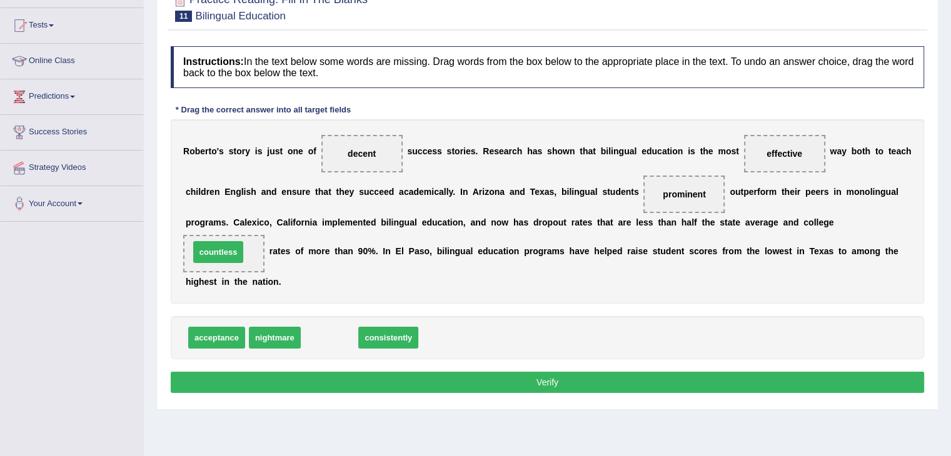
drag, startPoint x: 331, startPoint y: 336, endPoint x: 220, endPoint y: 250, distance: 140.5
drag, startPoint x: 221, startPoint y: 250, endPoint x: 361, endPoint y: 336, distance: 164.5
click at [355, 331] on div "Instructions: In the text below some words are missing. Drag words from the box…" at bounding box center [548, 221] width 760 height 363
drag, startPoint x: 341, startPoint y: 330, endPoint x: 240, endPoint y: 248, distance: 130.2
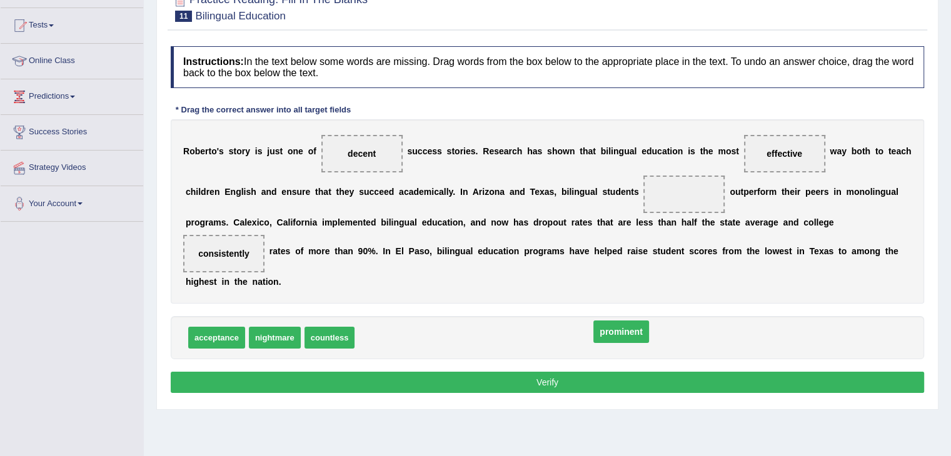
drag, startPoint x: 682, startPoint y: 214, endPoint x: 534, endPoint y: 344, distance: 196.8
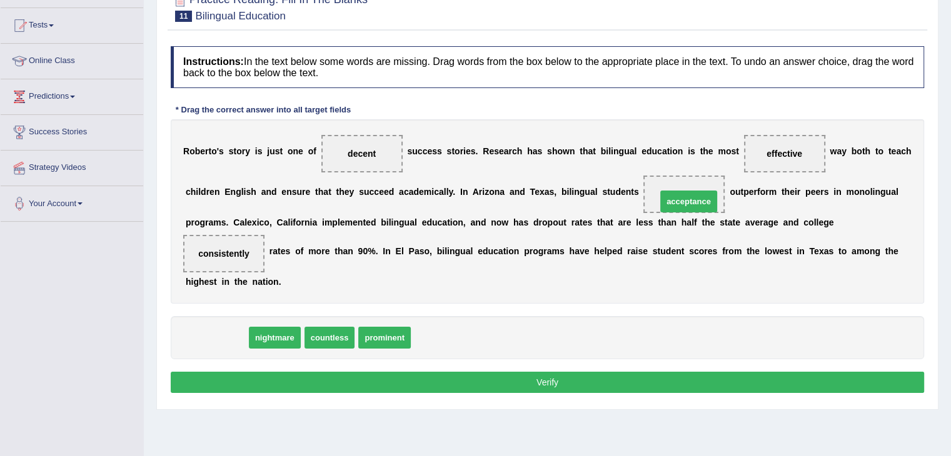
drag, startPoint x: 242, startPoint y: 330, endPoint x: 705, endPoint y: 197, distance: 482.1
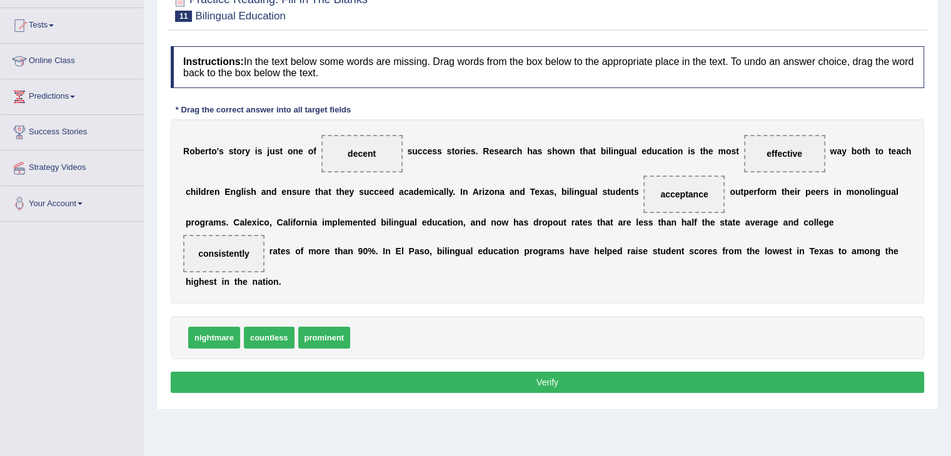
click at [624, 382] on button "Verify" at bounding box center [548, 382] width 754 height 21
